Goal: Navigation & Orientation: Find specific page/section

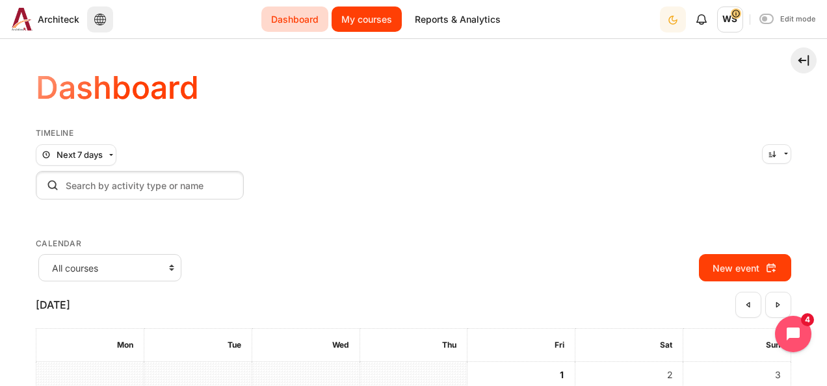
click at [357, 21] on link "My courses" at bounding box center [367, 19] width 70 height 25
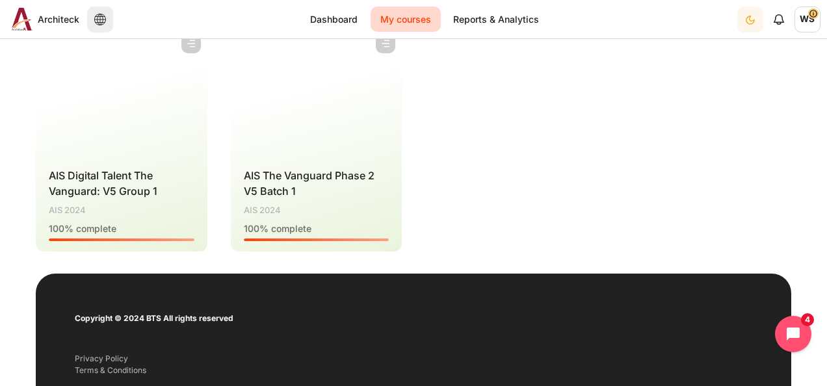
scroll to position [195, 0]
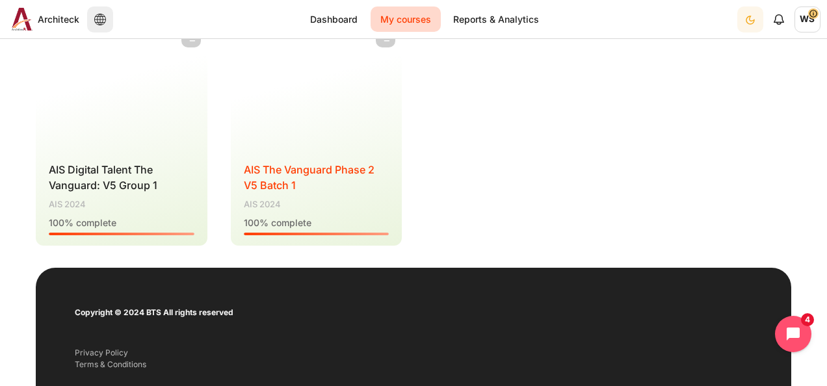
click at [294, 167] on span "AIS The Vanguard Phase 2 V5 Batch 1" at bounding box center [309, 177] width 131 height 29
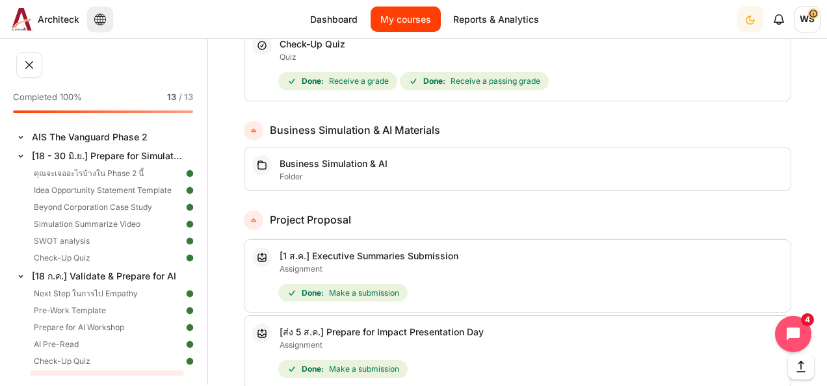
click at [401, 18] on link "My courses" at bounding box center [406, 19] width 70 height 25
